Goal: Task Accomplishment & Management: Manage account settings

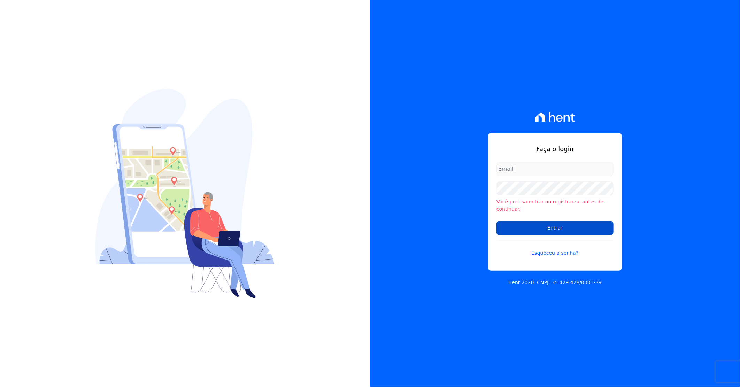
type input "darla@celinaguimaraes.com.br"
click at [525, 224] on input "Entrar" at bounding box center [555, 228] width 117 height 14
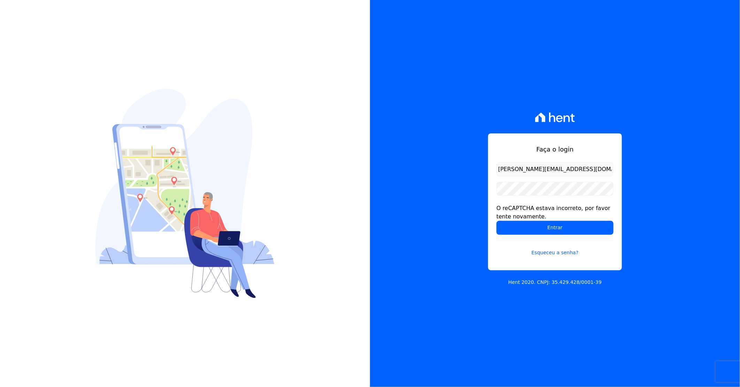
click at [525, 224] on input "Entrar" at bounding box center [555, 228] width 117 height 14
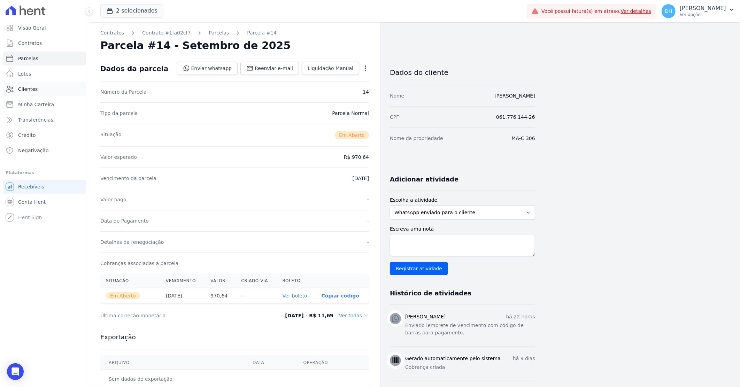
click at [35, 86] on span "Clientes" at bounding box center [28, 89] width 20 height 7
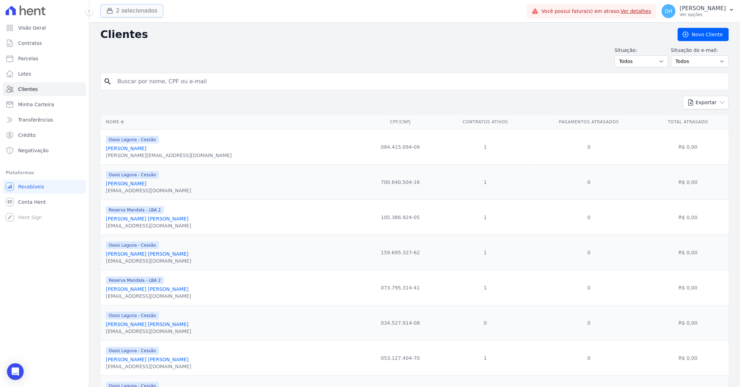
click at [128, 12] on button "2 selecionados" at bounding box center [131, 10] width 63 height 13
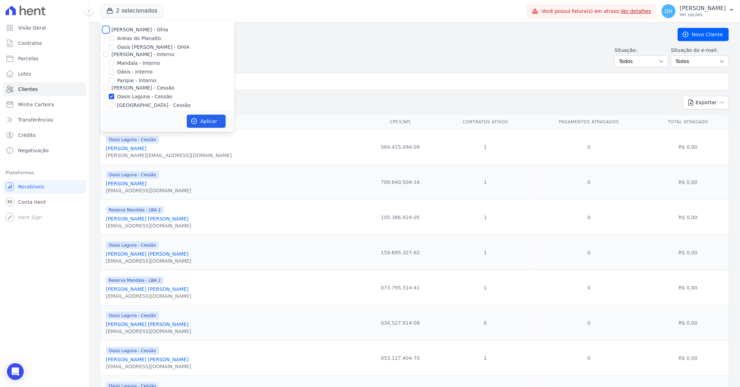
click at [108, 28] on input "[PERSON_NAME] - Ghia" at bounding box center [106, 30] width 6 height 6
checkbox input "true"
click at [109, 50] on div at bounding box center [112, 47] width 6 height 7
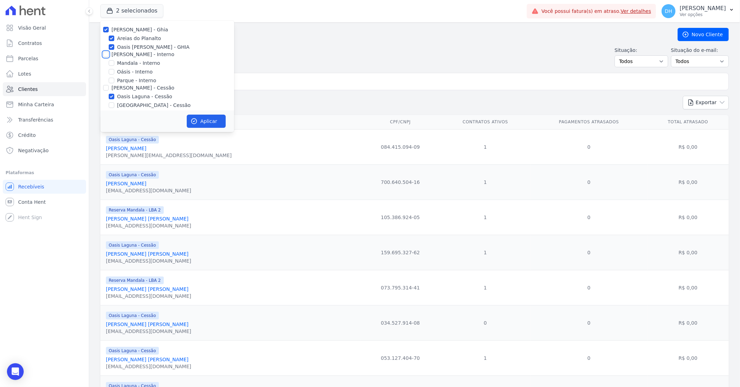
click at [106, 54] on input "[PERSON_NAME] - Interno" at bounding box center [106, 55] width 6 height 6
checkbox input "true"
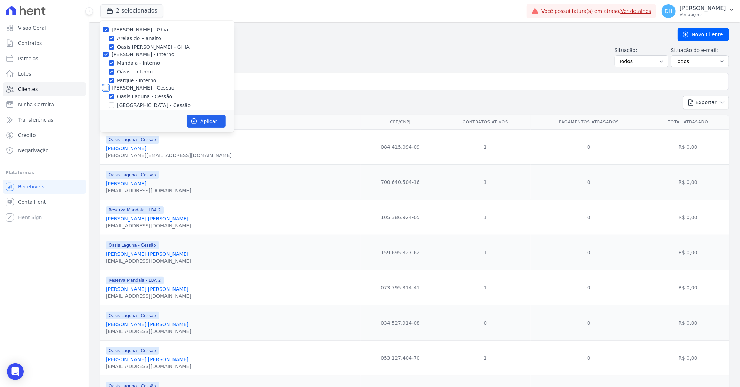
click at [105, 89] on input "[PERSON_NAME] - Cessão" at bounding box center [106, 88] width 6 height 6
checkbox input "true"
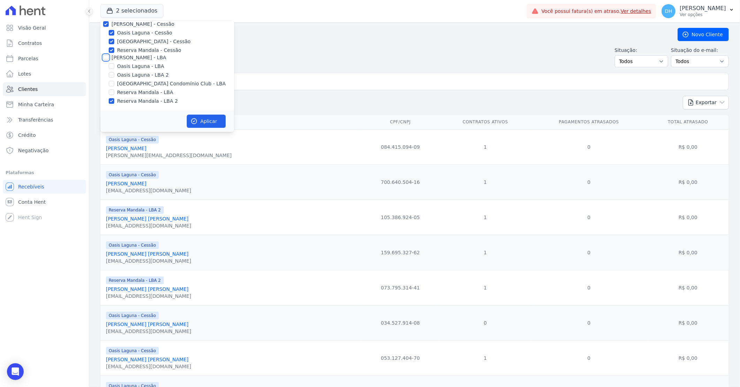
click at [106, 56] on input "[PERSON_NAME] - LBA" at bounding box center [106, 58] width 6 height 6
checkbox input "true"
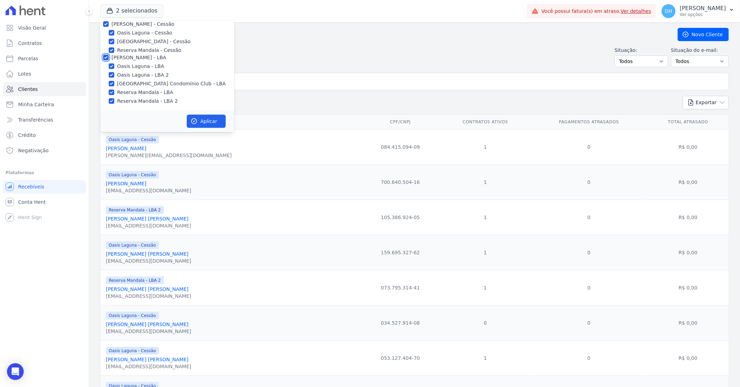
checkbox input "true"
click at [201, 121] on button "Aplicar" at bounding box center [206, 121] width 39 height 13
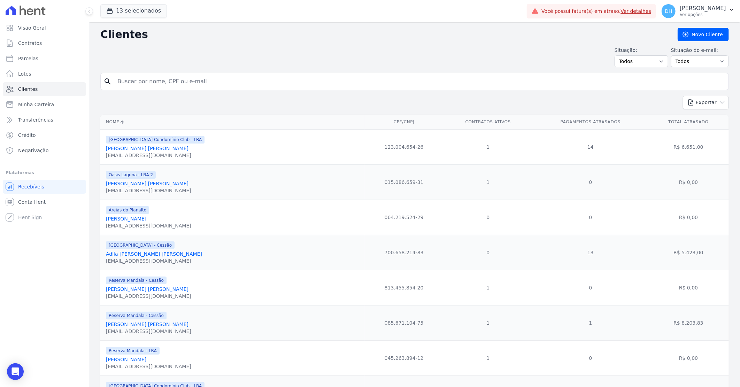
click at [223, 79] on input "search" at bounding box center [419, 82] width 613 height 14
type input "hélio"
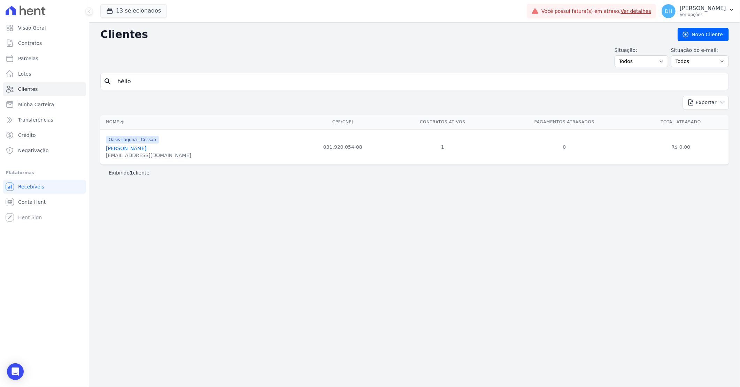
click at [140, 150] on link "[PERSON_NAME]" at bounding box center [126, 149] width 40 height 6
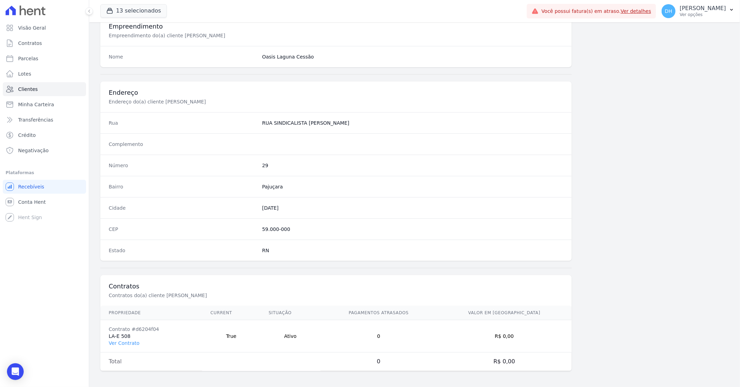
scroll to position [266, 0]
click at [128, 340] on link "Ver Contrato" at bounding box center [124, 342] width 31 height 6
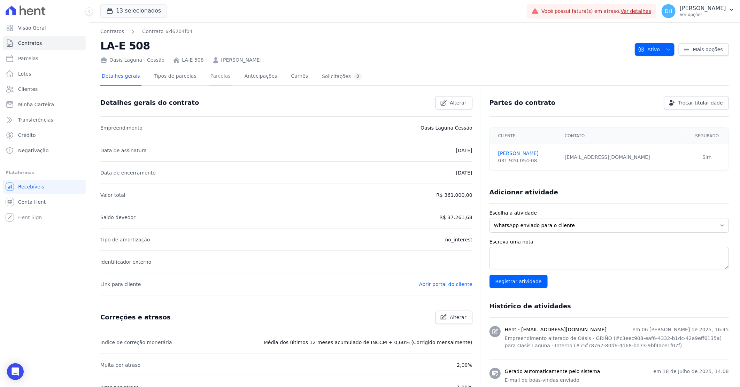
click at [213, 79] on link "Parcelas" at bounding box center [220, 77] width 23 height 18
